Goal: Information Seeking & Learning: Learn about a topic

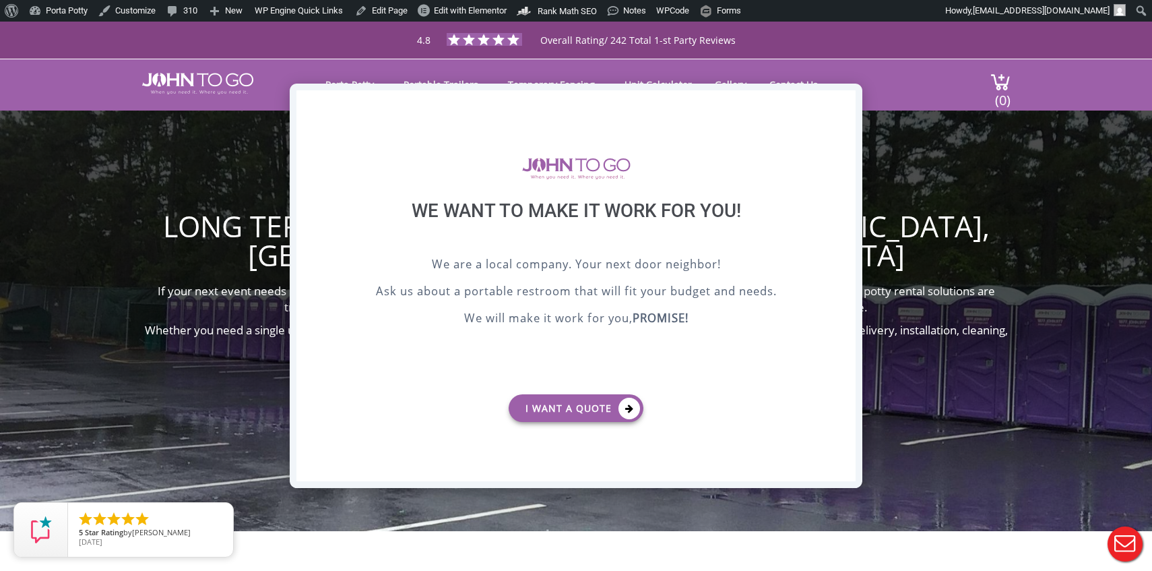
click at [844, 99] on div "X" at bounding box center [845, 101] width 21 height 23
